Goal: Task Accomplishment & Management: Manage account settings

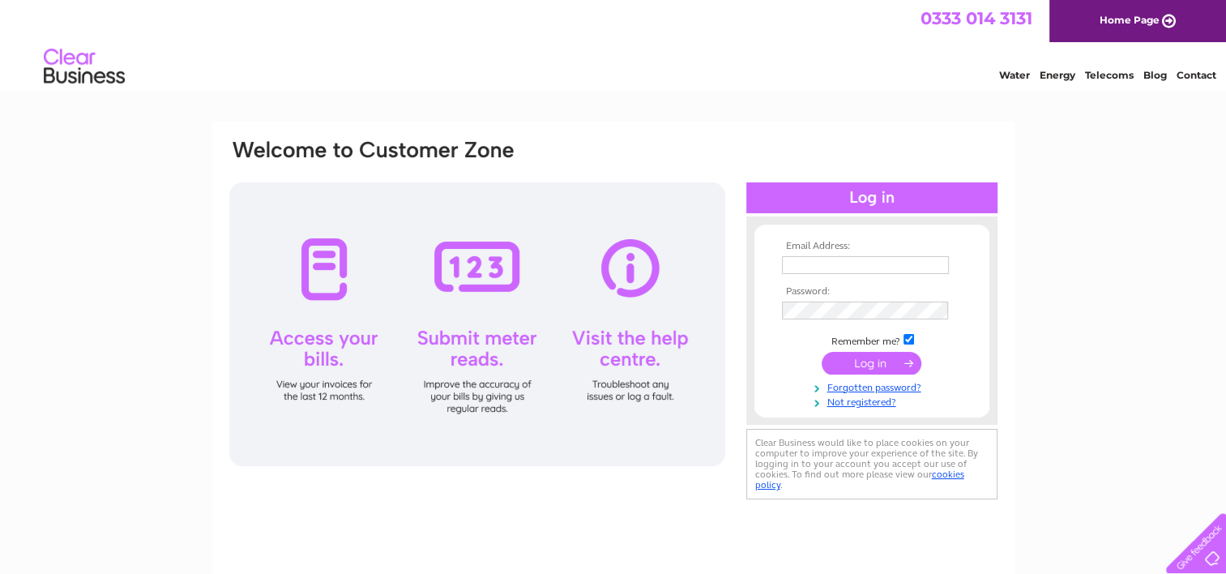
click at [800, 260] on input "text" at bounding box center [865, 265] width 167 height 18
type input "thoburn@hotmail.co.uk"
click at [852, 363] on input "submit" at bounding box center [872, 363] width 100 height 23
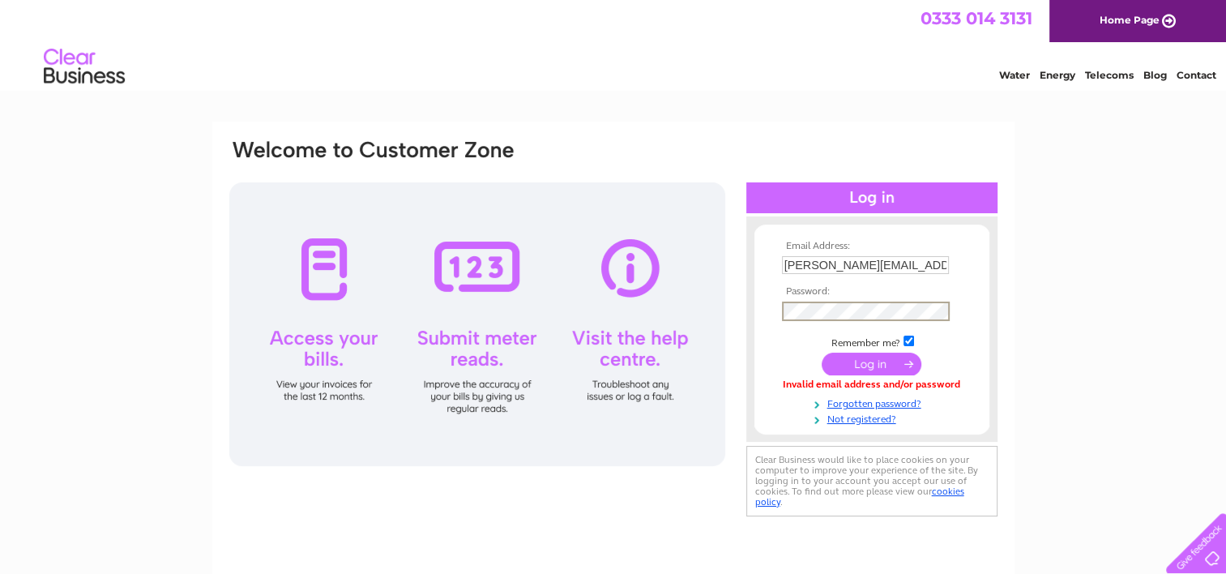
click at [866, 369] on input "submit" at bounding box center [872, 363] width 100 height 23
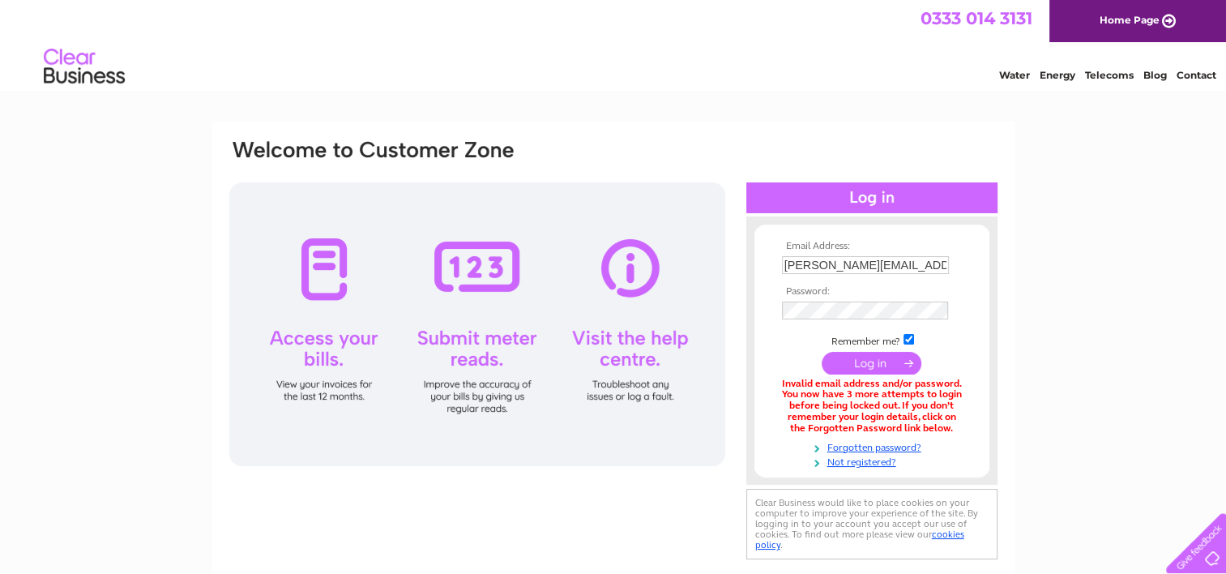
click at [871, 363] on input "submit" at bounding box center [872, 363] width 100 height 23
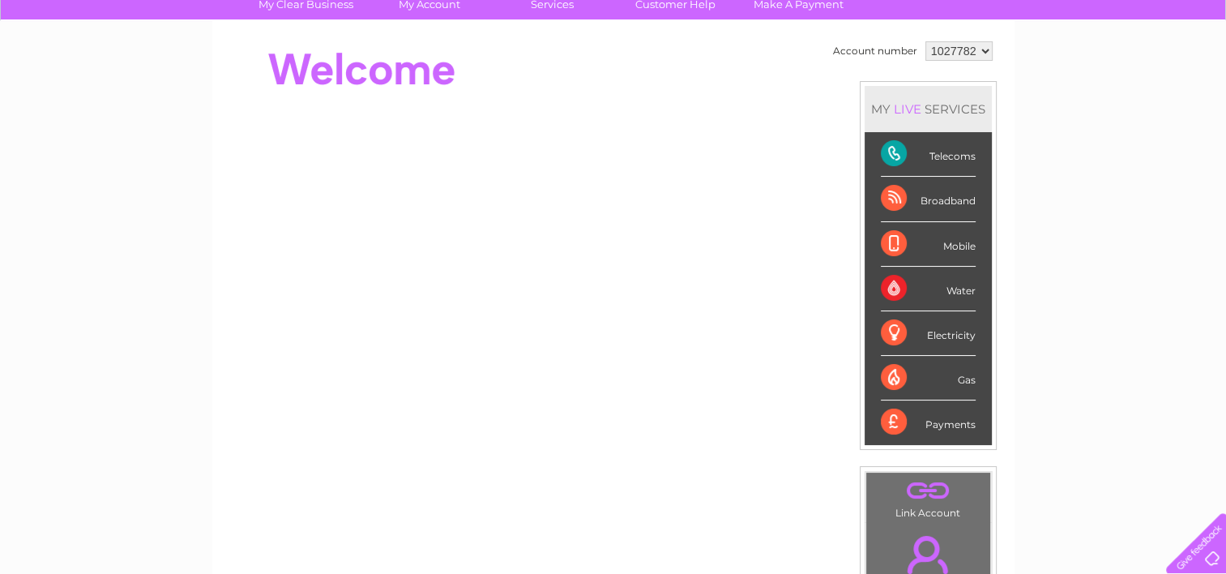
scroll to position [67, 0]
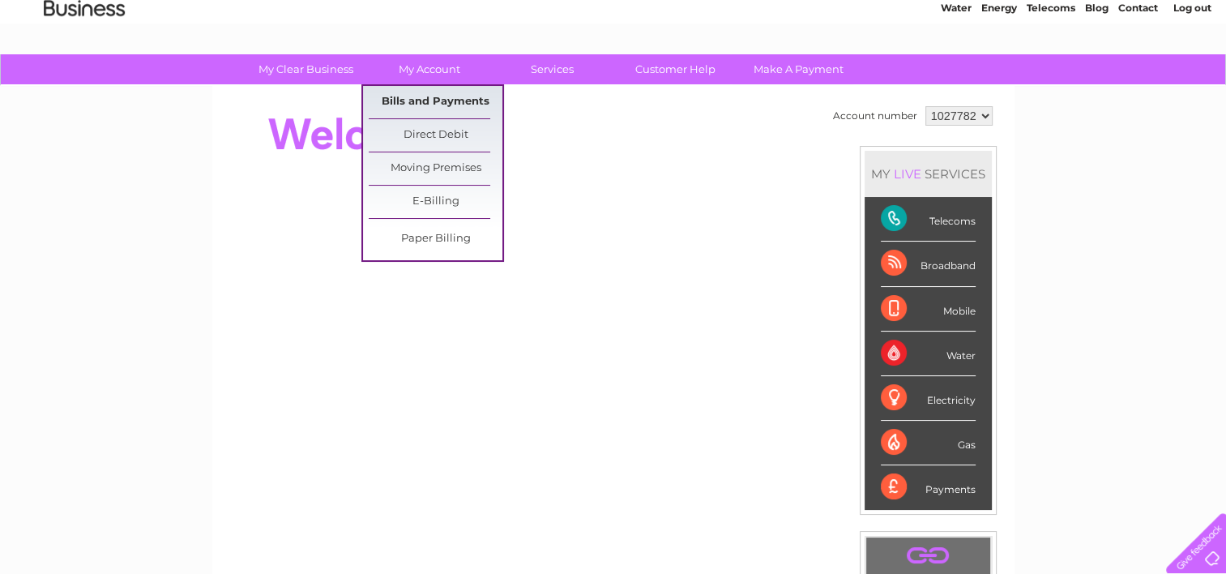
click at [468, 96] on link "Bills and Payments" at bounding box center [436, 102] width 134 height 32
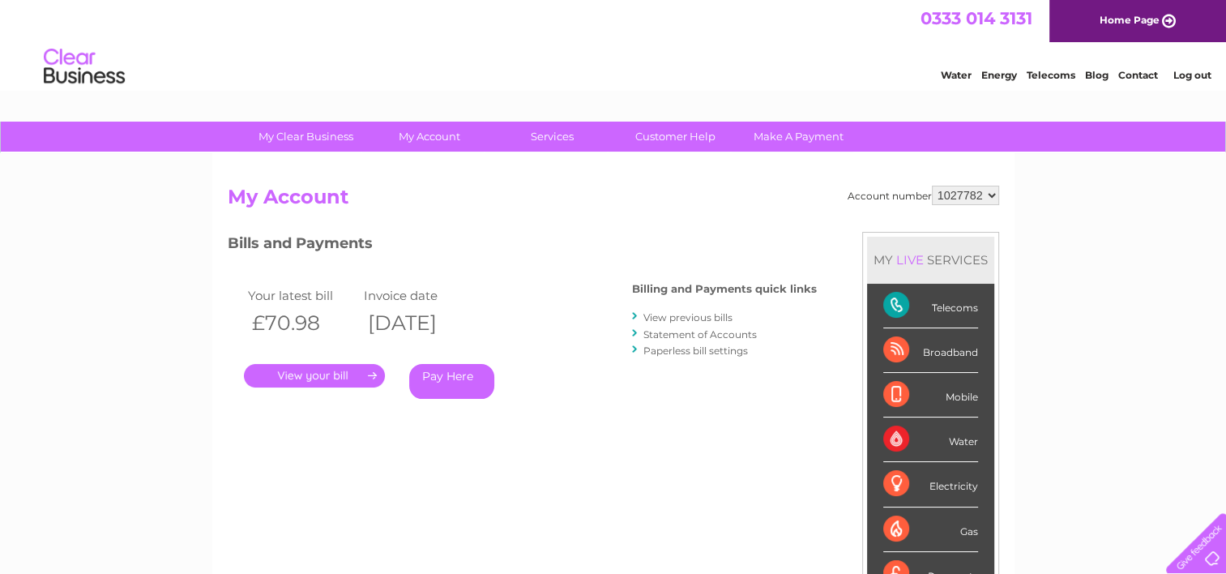
click at [321, 382] on link "." at bounding box center [314, 375] width 141 height 23
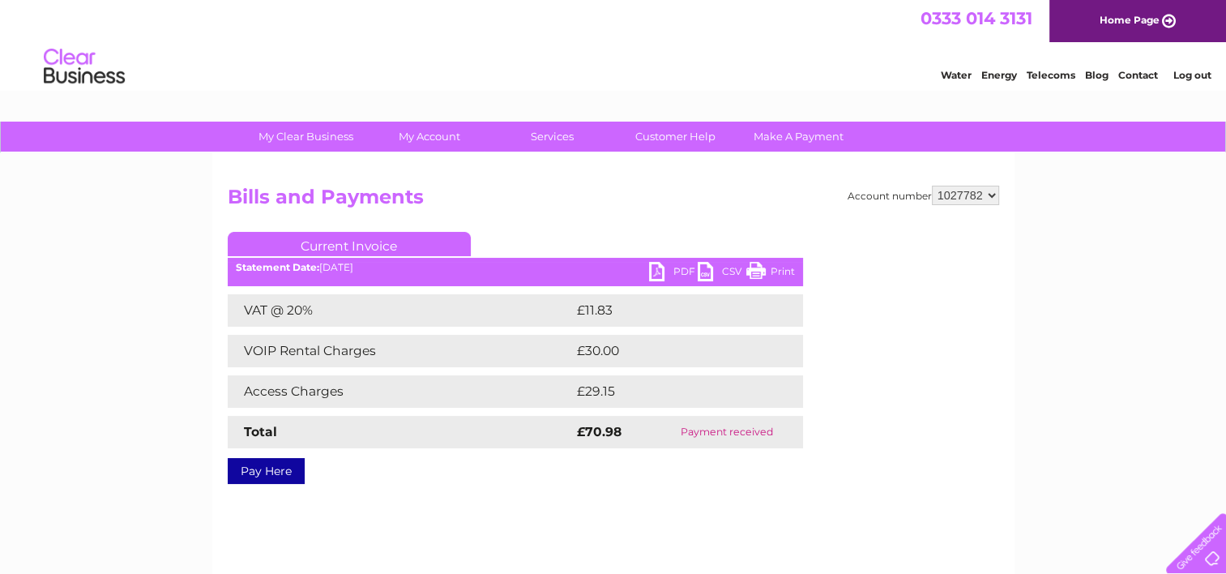
click at [703, 273] on link "CSV" at bounding box center [722, 273] width 49 height 23
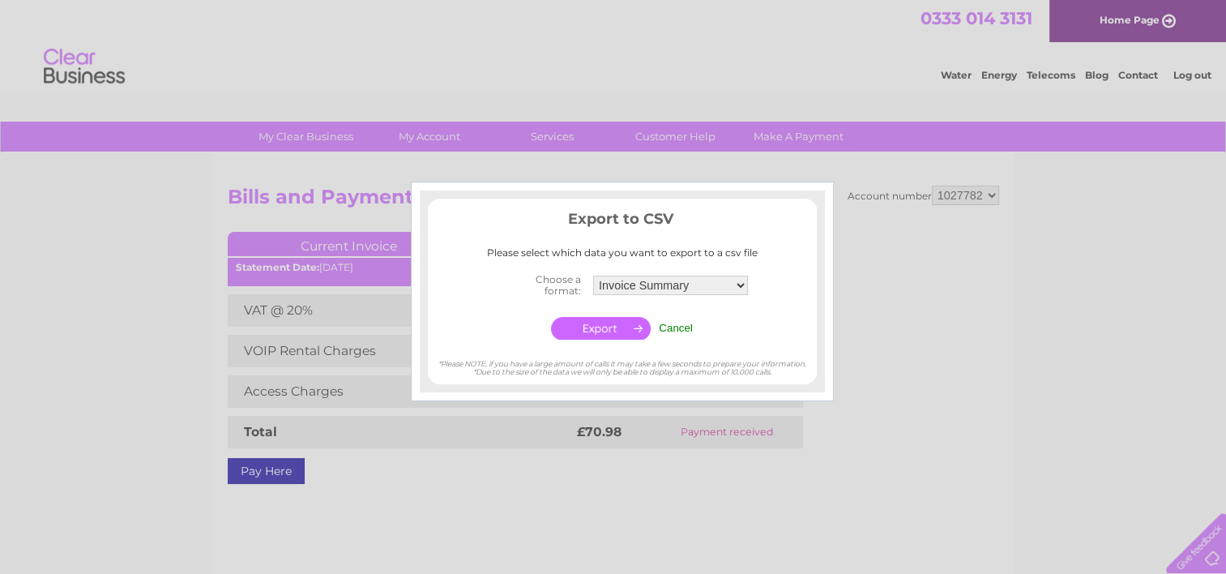
click at [885, 437] on div at bounding box center [613, 287] width 1226 height 574
click at [681, 331] on input "Cancel" at bounding box center [676, 328] width 34 height 12
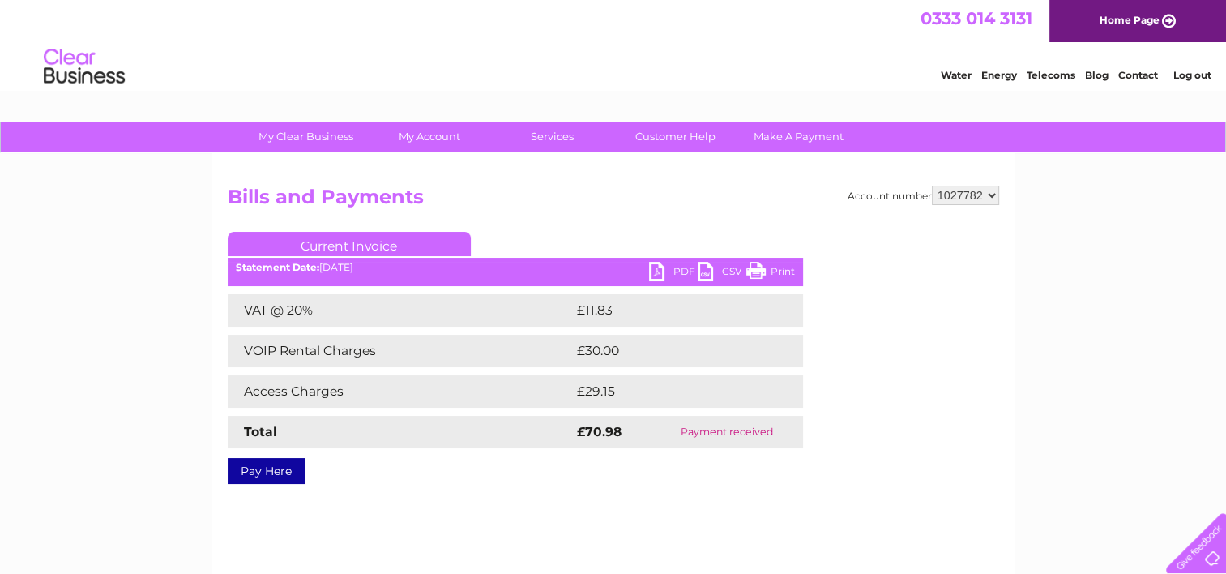
drag, startPoint x: 750, startPoint y: 271, endPoint x: 215, endPoint y: 488, distance: 577.9
click at [750, 271] on link "Print" at bounding box center [770, 273] width 49 height 23
click at [658, 273] on link "PDF" at bounding box center [673, 273] width 49 height 23
click at [1192, 73] on link "Log out" at bounding box center [1191, 75] width 38 height 12
